Goal: Feedback & Contribution: Contribute content

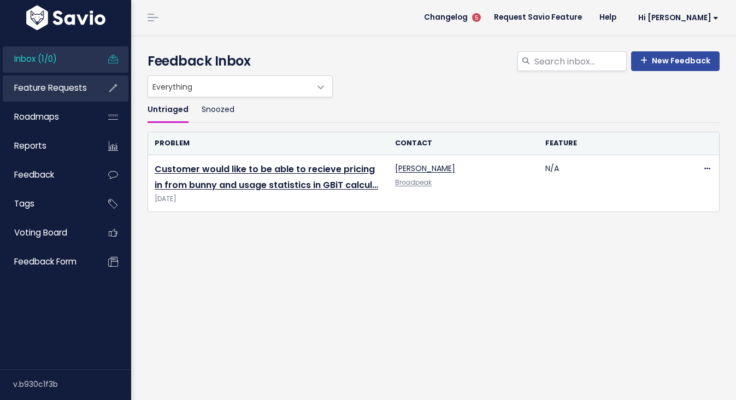
click at [48, 90] on span "Feature Requests" at bounding box center [50, 87] width 73 height 11
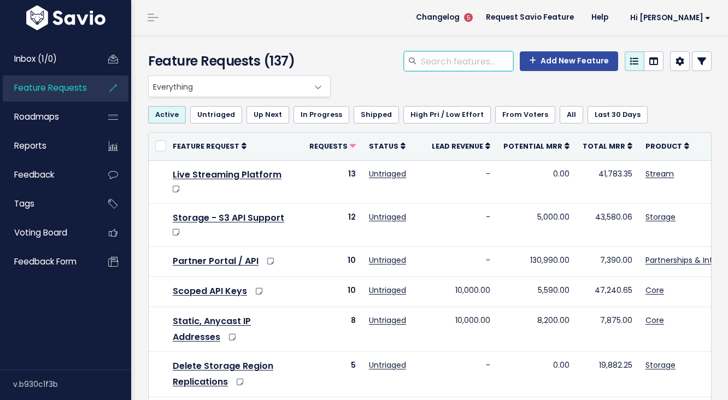
click at [441, 62] on input "search" at bounding box center [466, 61] width 93 height 20
type input "playlist"
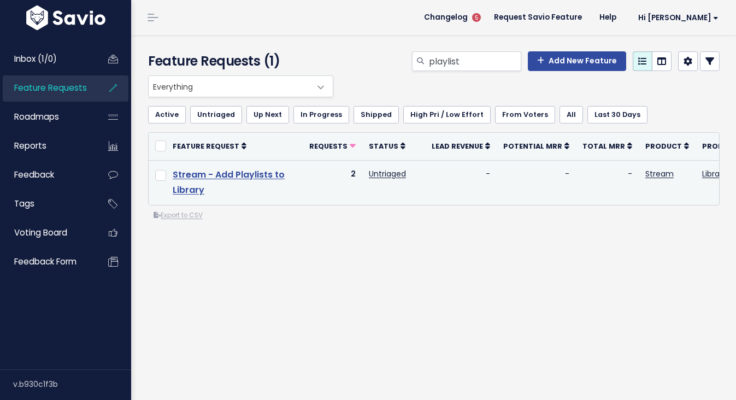
click at [240, 180] on link "Stream - Add Playlists to Library" at bounding box center [229, 182] width 112 height 28
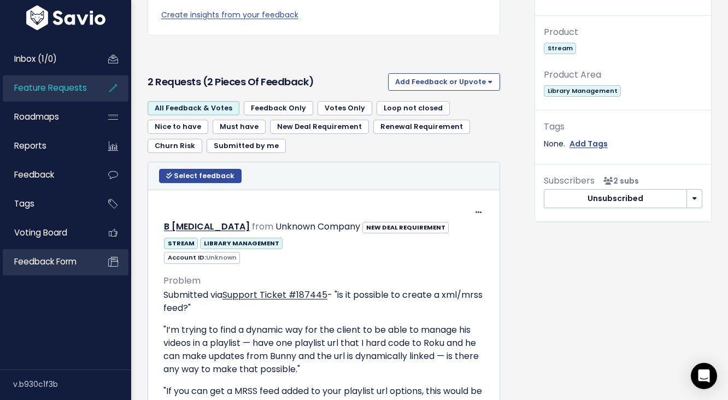
scroll to position [377, 0]
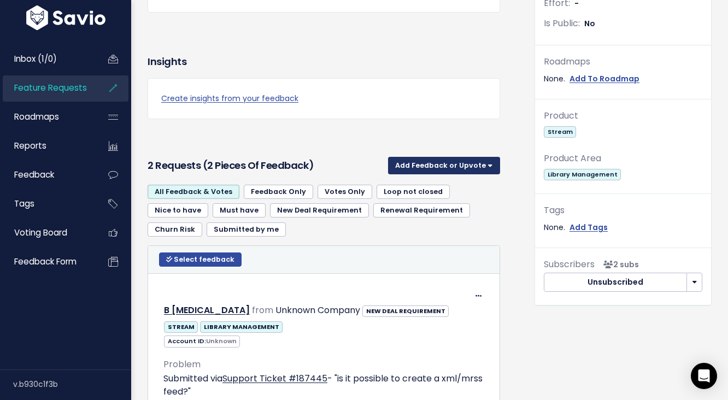
click at [426, 164] on button "Add Feedback or Upvote" at bounding box center [444, 165] width 112 height 17
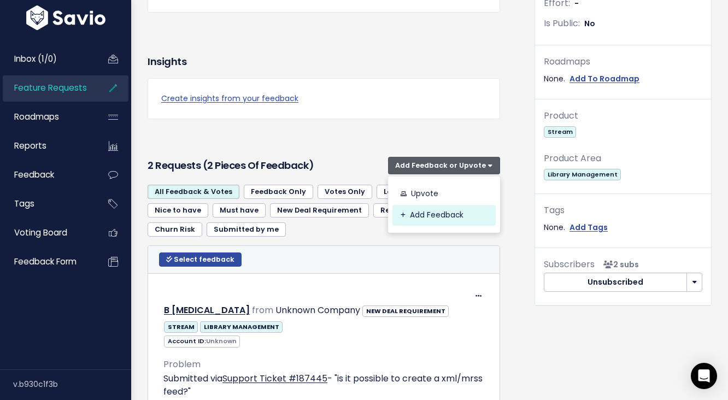
click at [421, 215] on link "Add Feedback" at bounding box center [444, 215] width 103 height 21
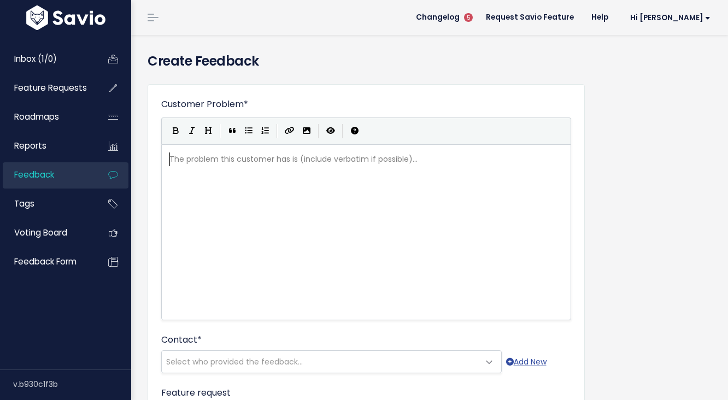
scroll to position [55, 0]
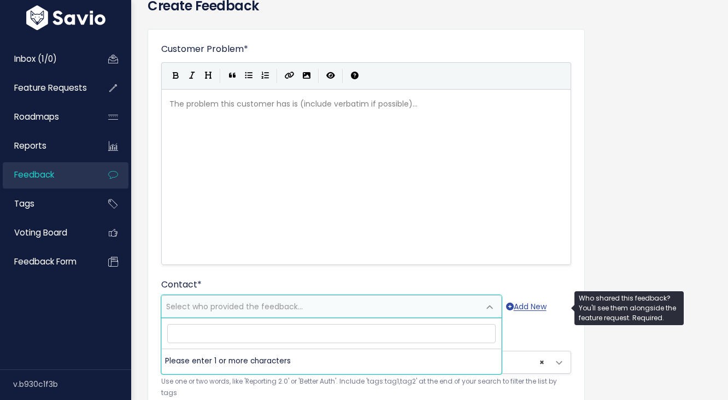
click at [230, 308] on span "Select who provided the feedback..." at bounding box center [234, 306] width 137 height 11
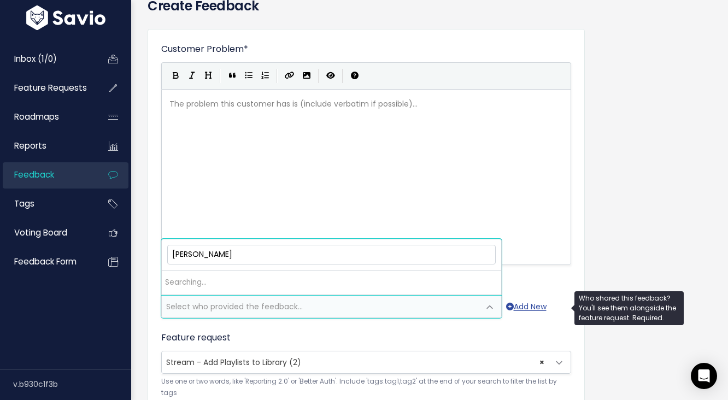
type input "julian breheny"
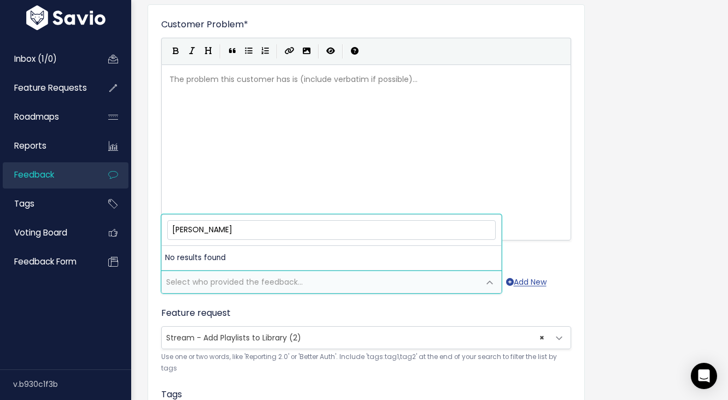
scroll to position [138, 0]
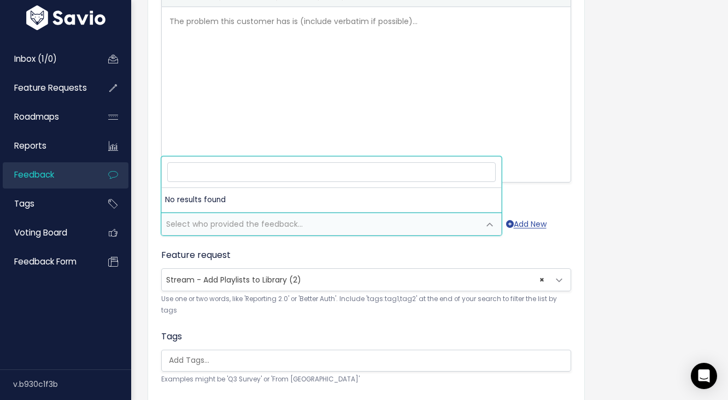
click at [302, 324] on form "Customer Problem * | | | | The problem this customer has is (include verbatim i…" at bounding box center [366, 259] width 410 height 598
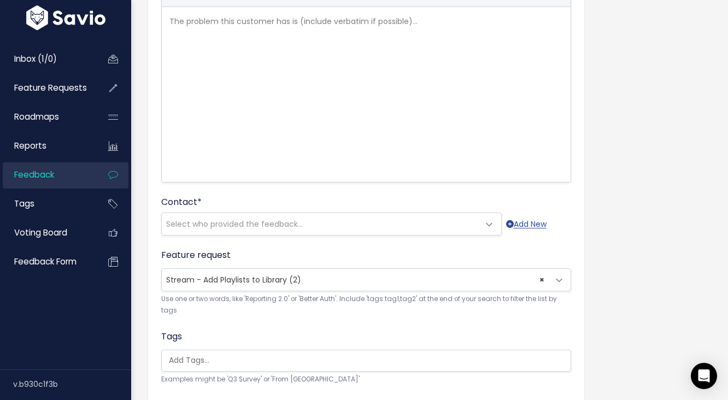
click at [306, 135] on div "The problem this customer has is (include verbatim if possible)... xxxxxxxxxx ​" at bounding box center [379, 108] width 425 height 191
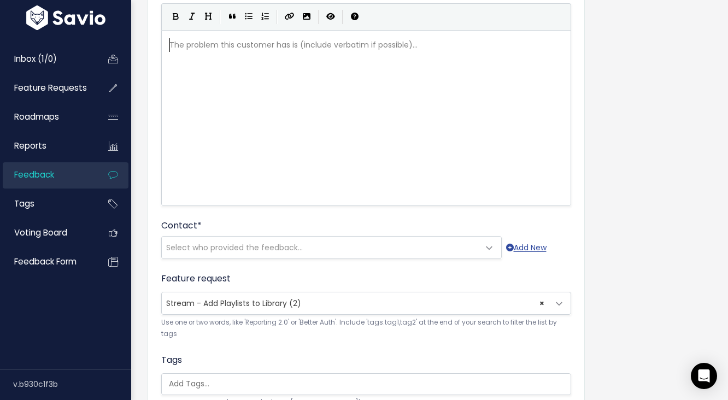
scroll to position [0, 0]
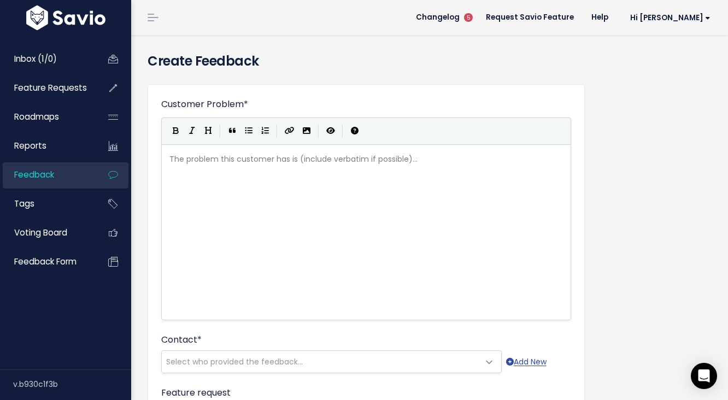
click at [623, 209] on div "Customer Problem * | | | | The problem this customer has is (include verbatim i…" at bounding box center [429, 404] width 581 height 659
click at [56, 65] on span "Inbox (1/0)" at bounding box center [35, 58] width 43 height 11
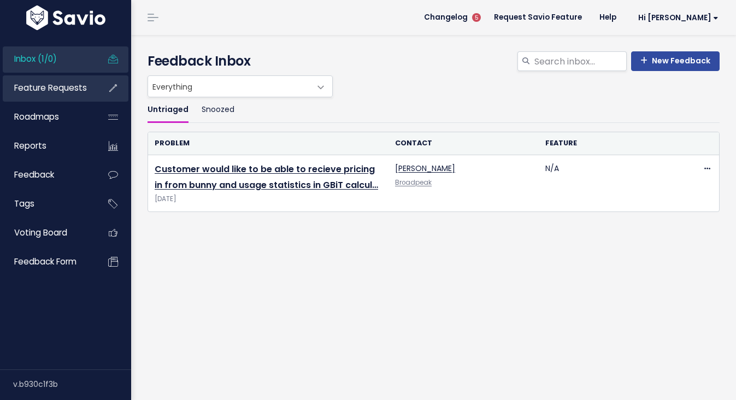
click at [62, 93] on span "Feature Requests" at bounding box center [50, 87] width 73 height 11
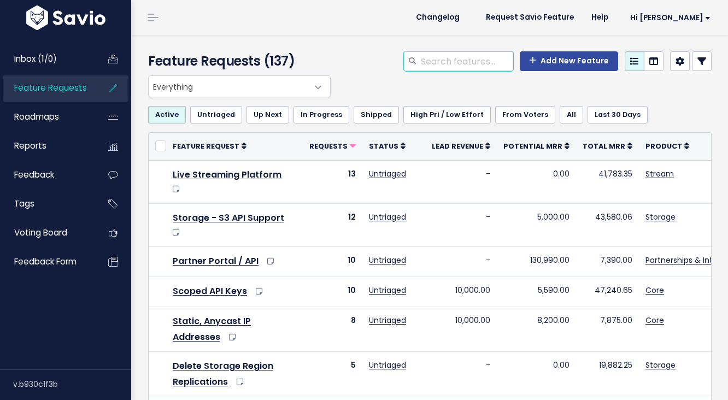
click at [491, 61] on input "search" at bounding box center [466, 61] width 93 height 20
type input "playlist"
